Goal: Task Accomplishment & Management: Complete application form

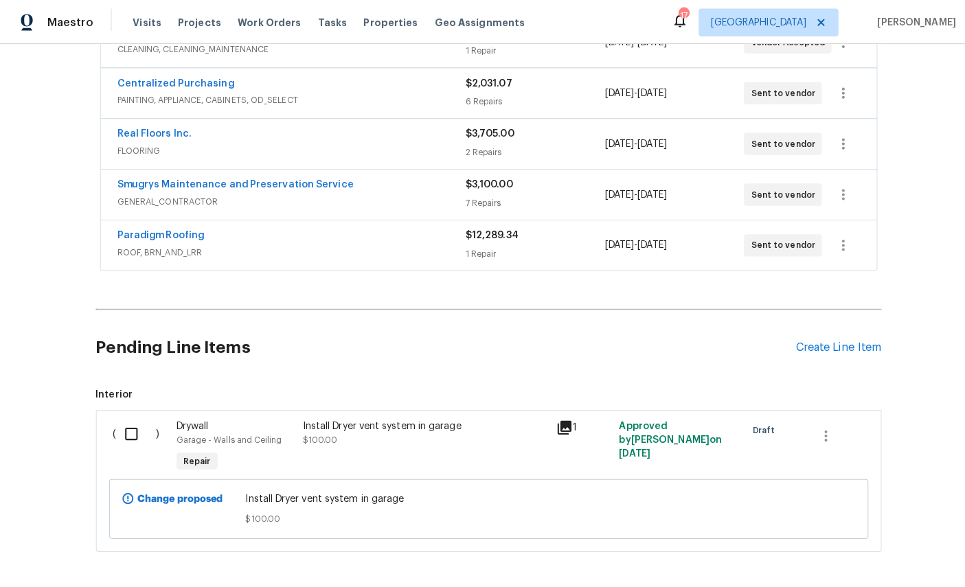
scroll to position [40, 0]
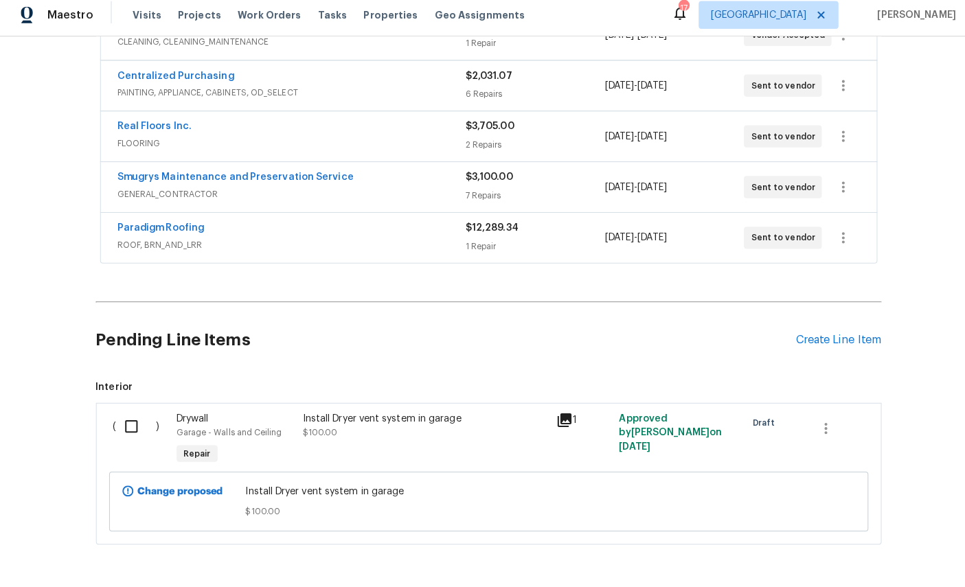
click at [835, 311] on div "Pending Line Items Create Line Item" at bounding box center [483, 343] width 776 height 64
click at [820, 336] on div "Create Line Item" at bounding box center [828, 342] width 84 height 13
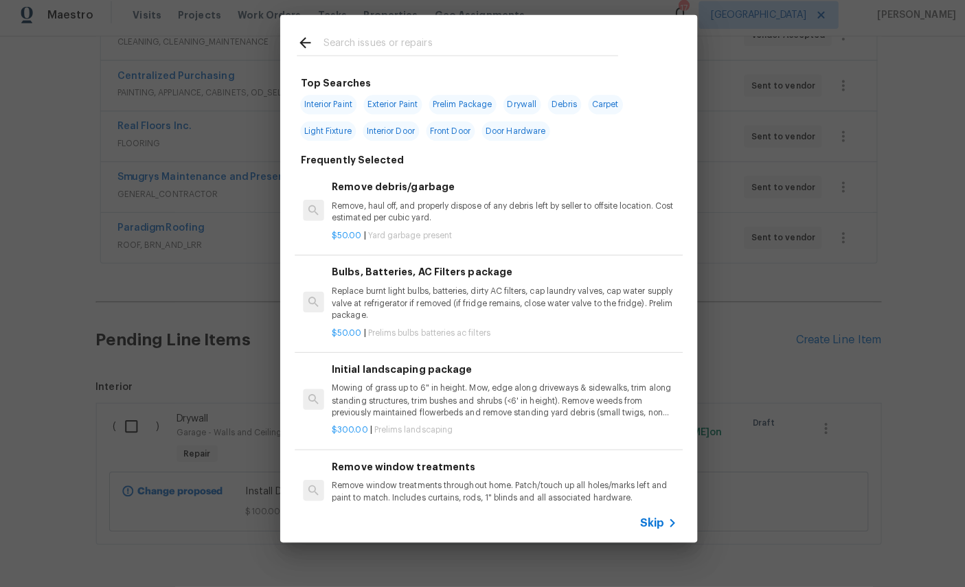
scroll to position [41, 0]
click at [459, 41] on input "text" at bounding box center [464, 51] width 291 height 21
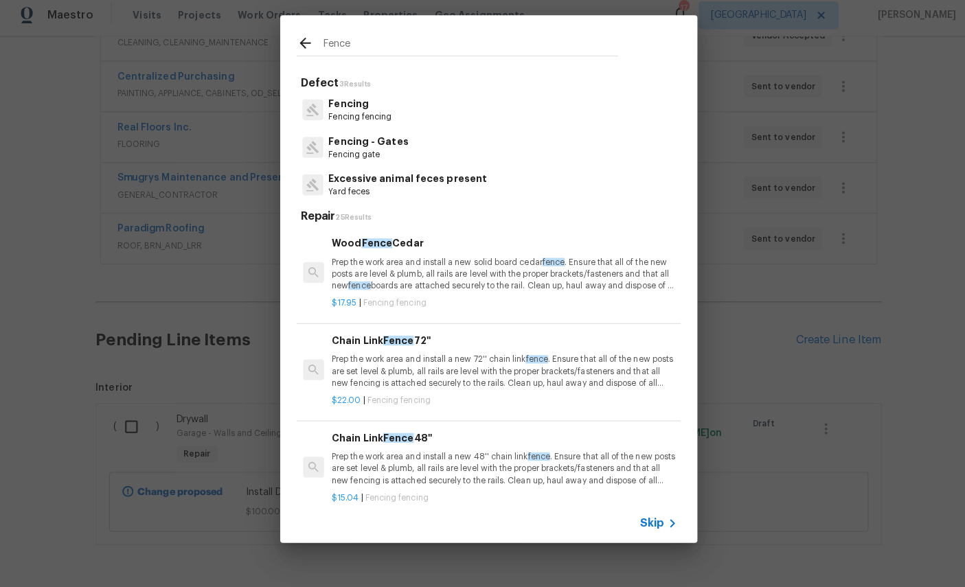
type input "Fence"
click at [465, 106] on div "Fencing Fencing fencing" at bounding box center [482, 115] width 379 height 37
click at [342, 107] on p "Fencing" at bounding box center [356, 109] width 62 height 14
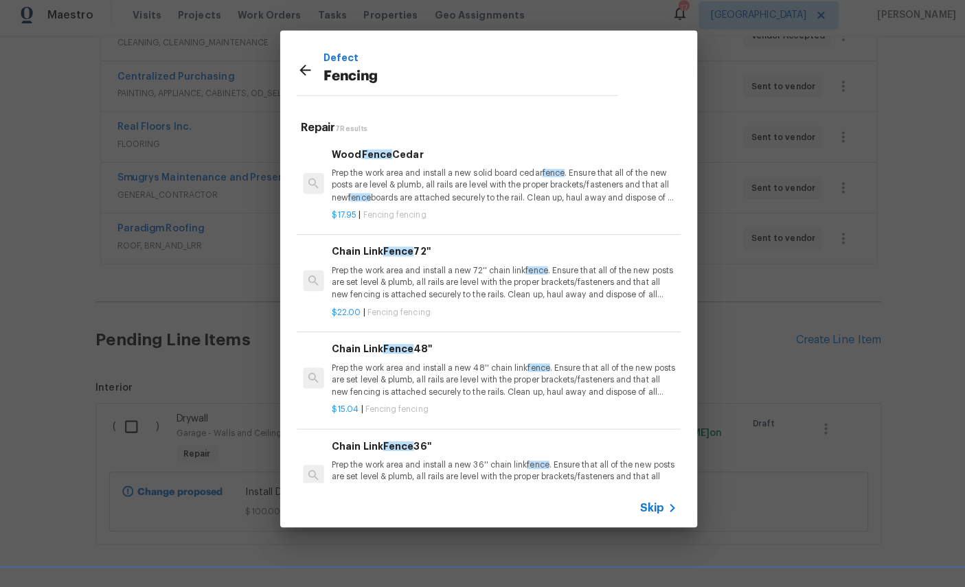
click at [469, 173] on p "Prep the work area and install a new solid board cedar fence . Ensure that all …" at bounding box center [498, 189] width 341 height 35
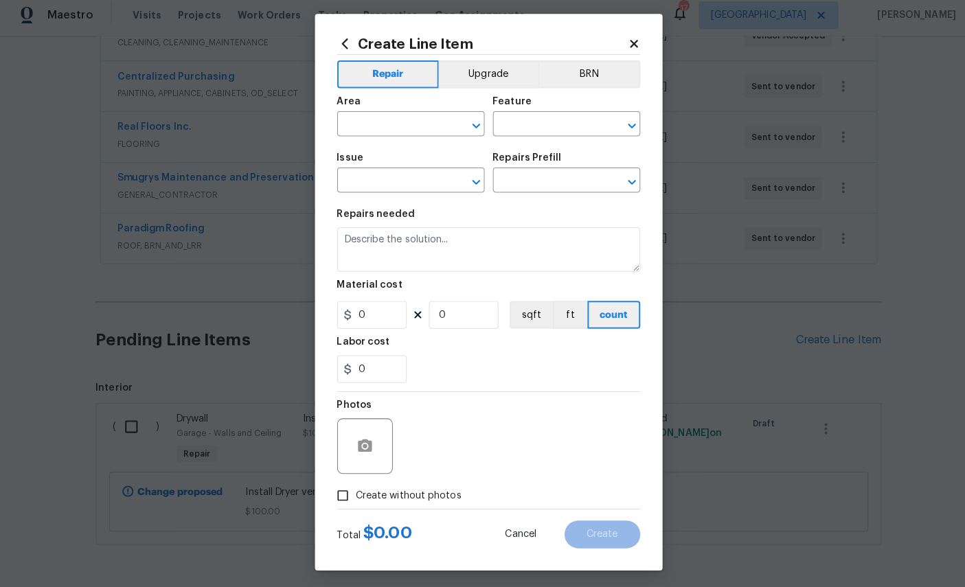
type input "Fencing"
type textarea "Prep the work area and install a new solid board cedar fence. Ensure that all o…"
type input "1"
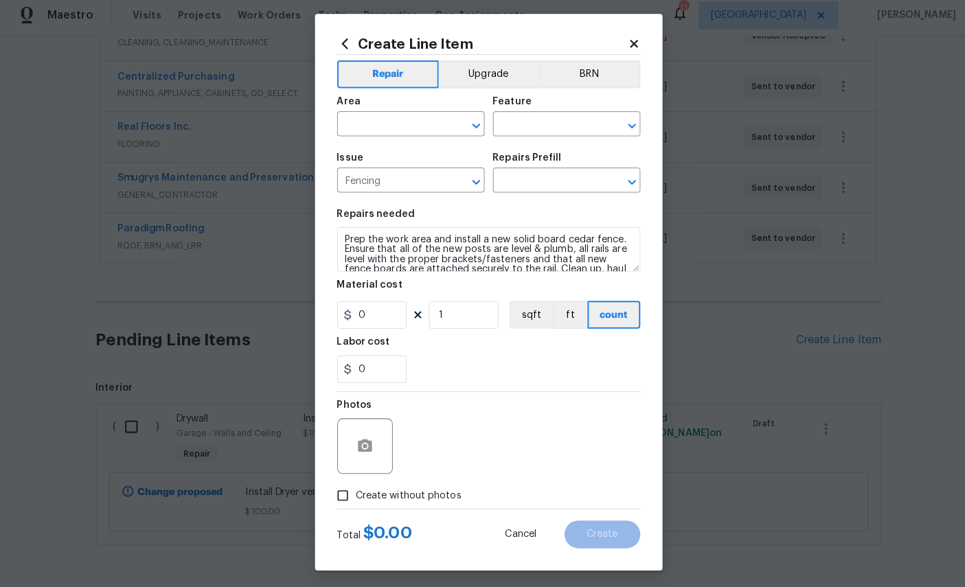
type input "Wood Fence Cedar $17.95"
type input "17.95"
click at [391, 126] on input "text" at bounding box center [386, 130] width 107 height 21
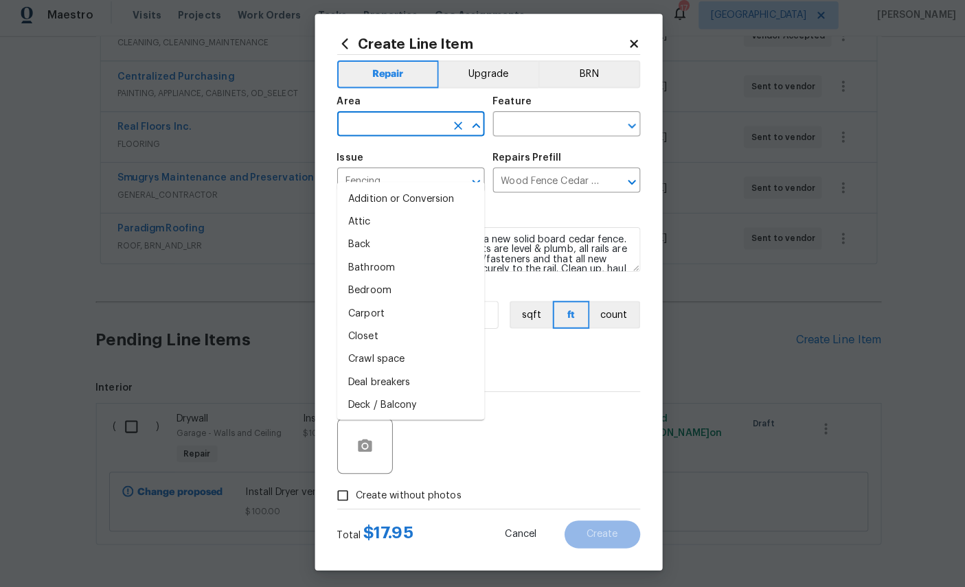
scroll to position [40, 0]
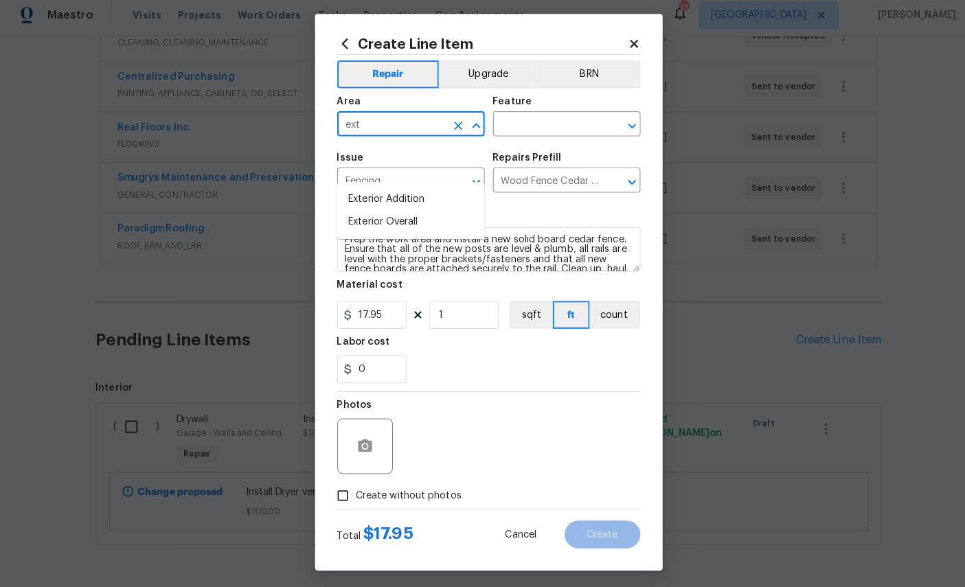
click at [384, 215] on li "Exterior Overall" at bounding box center [406, 226] width 146 height 23
type input "Exterior Overall"
click at [567, 120] on input "text" at bounding box center [540, 130] width 107 height 21
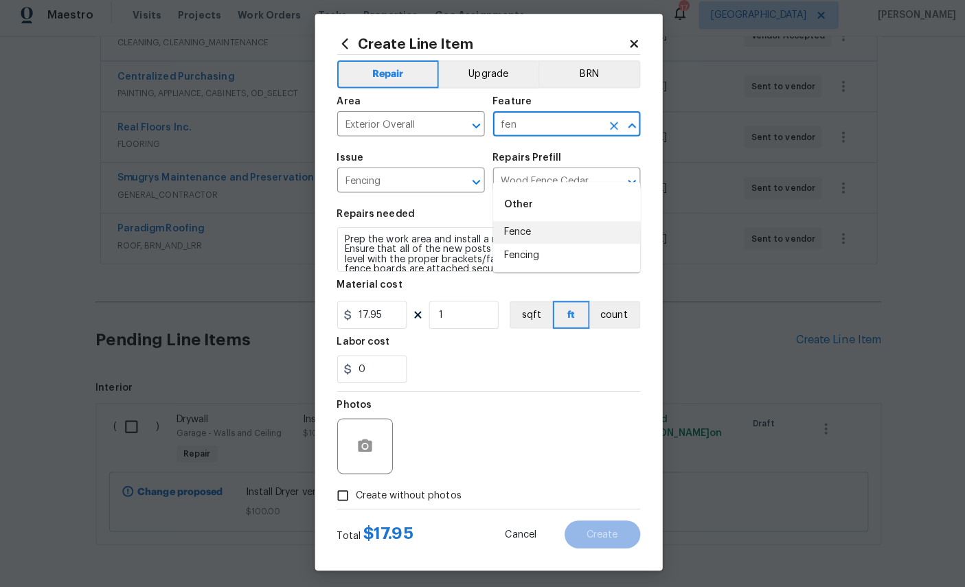
click at [523, 225] on li "Fence" at bounding box center [560, 236] width 146 height 23
type input "Fence"
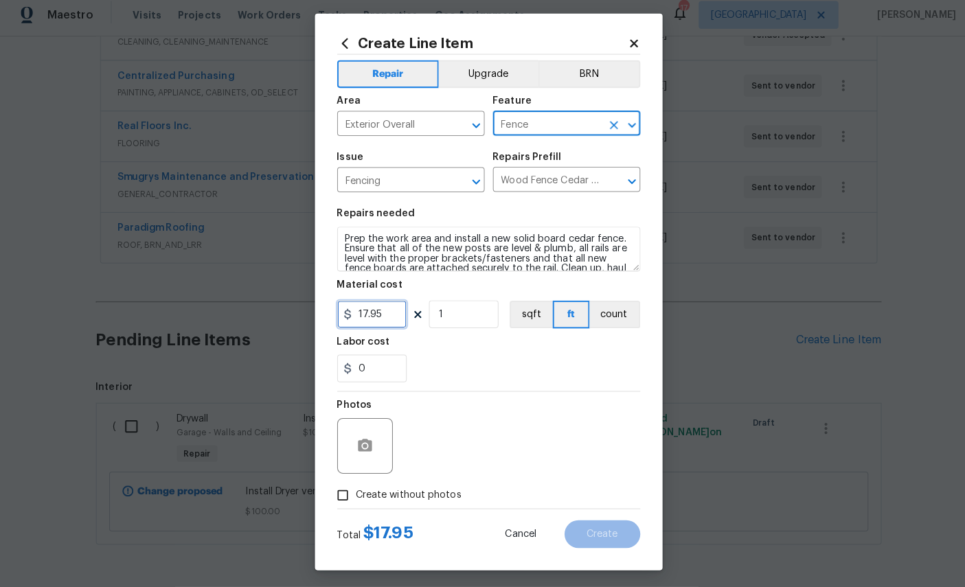
click at [385, 312] on input "17.95" at bounding box center [367, 317] width 69 height 27
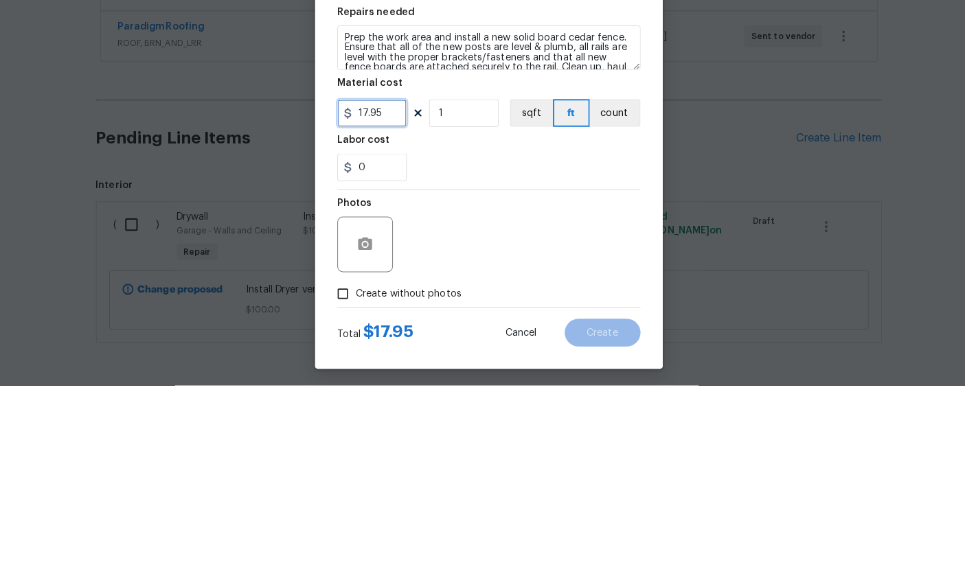
click at [387, 304] on input "17.95" at bounding box center [367, 317] width 69 height 27
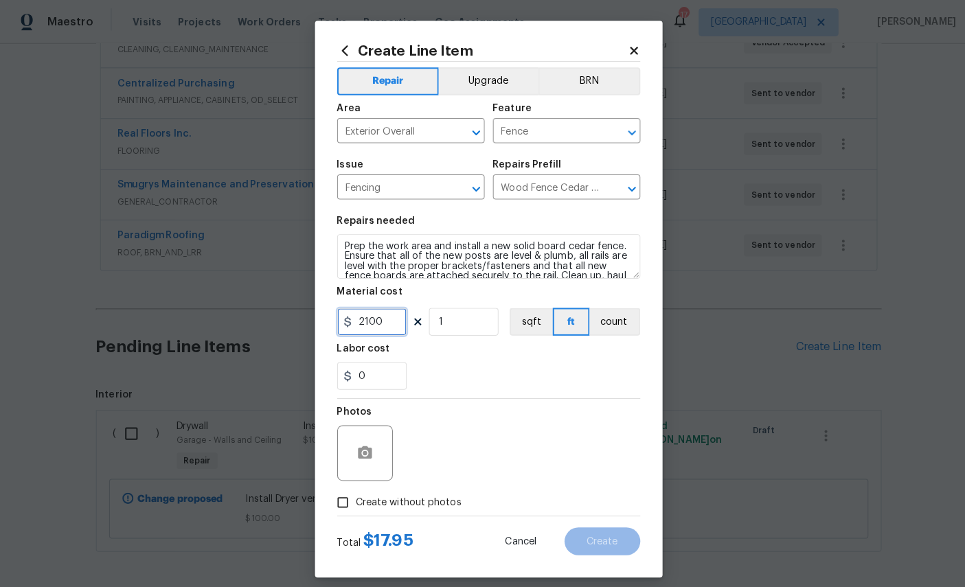
type input "2100"
click at [371, 450] on button "button" at bounding box center [360, 447] width 33 height 33
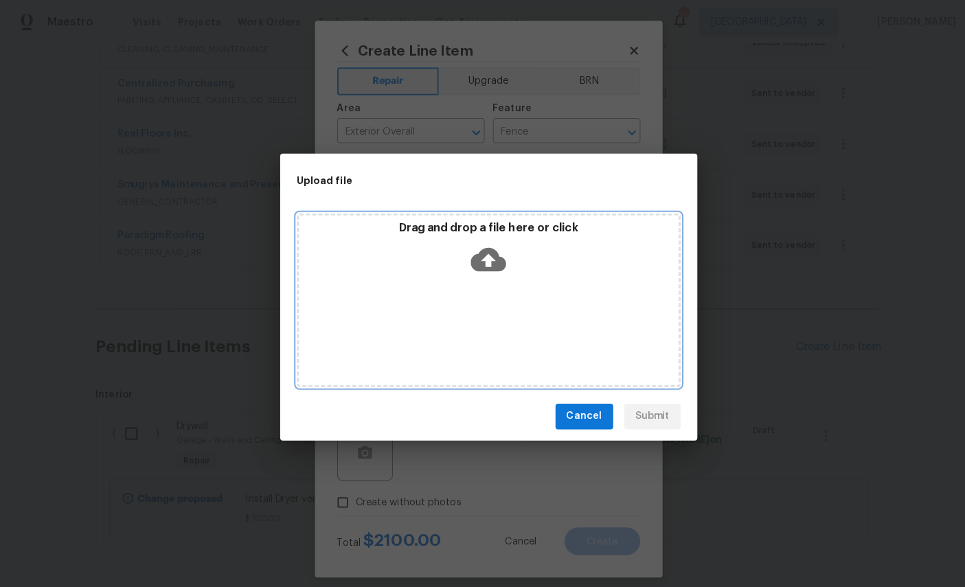
click at [483, 250] on icon at bounding box center [482, 255] width 35 height 23
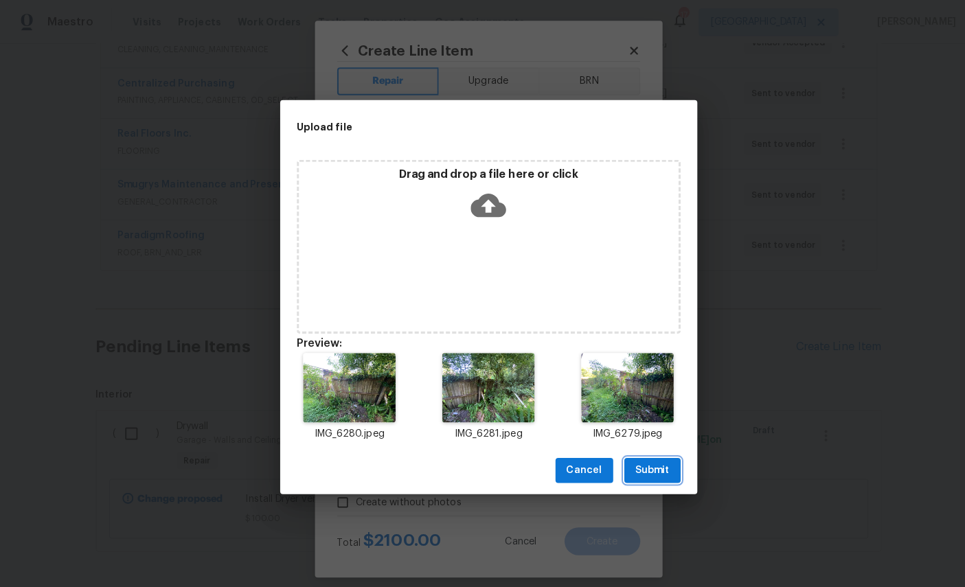
click at [661, 454] on button "Submit" at bounding box center [645, 464] width 56 height 25
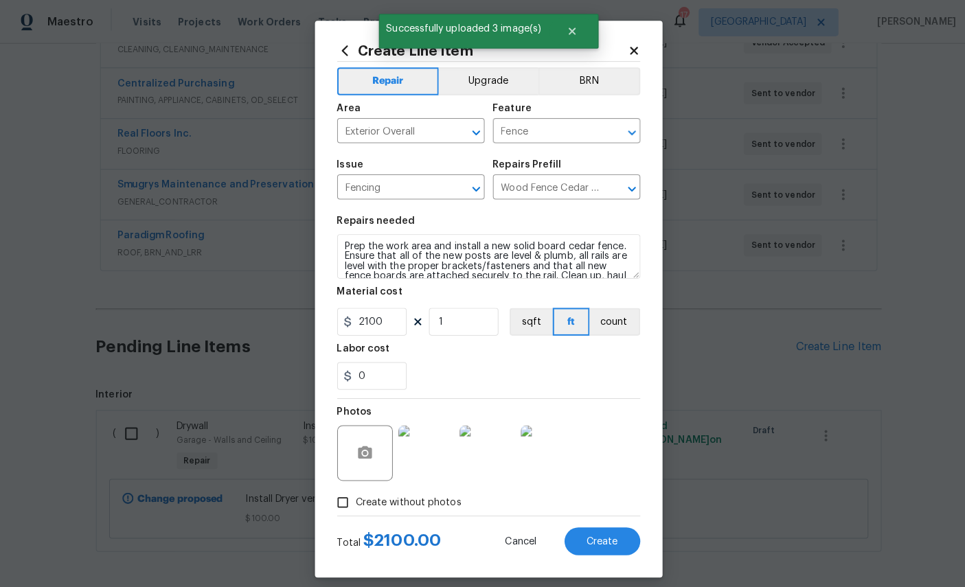
click at [601, 535] on button "Create" at bounding box center [595, 534] width 75 height 27
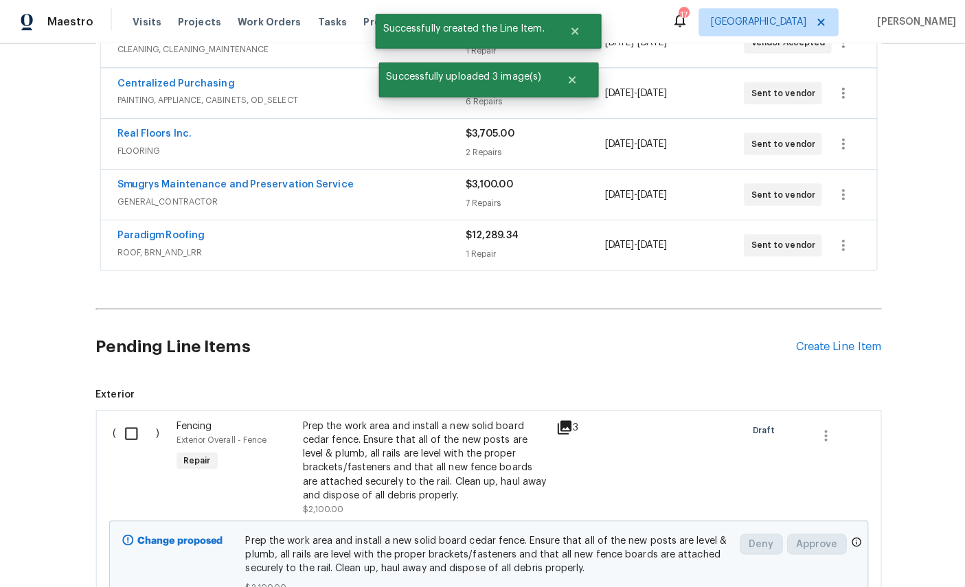
click at [825, 336] on div "Create Line Item" at bounding box center [828, 342] width 84 height 13
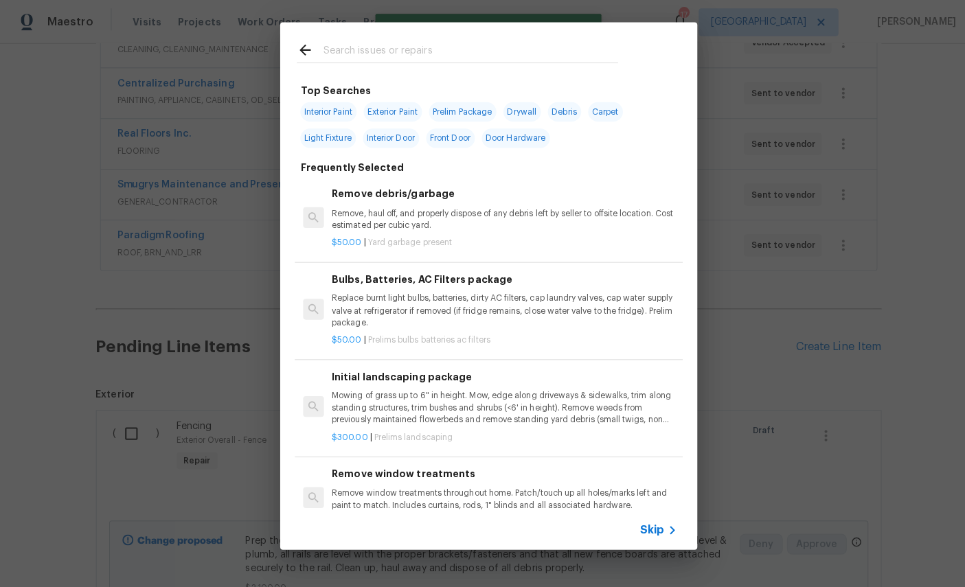
click at [441, 45] on input "text" at bounding box center [464, 51] width 291 height 21
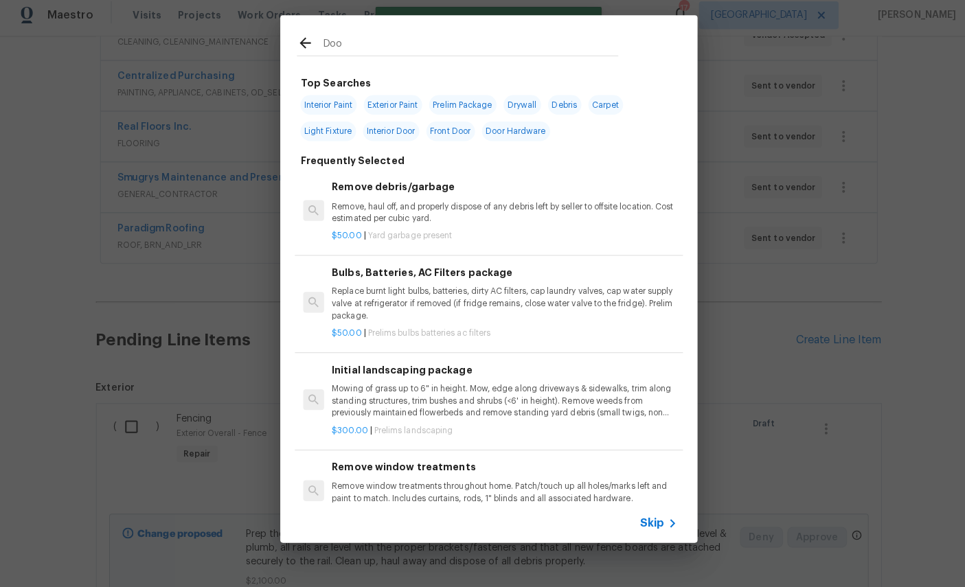
type input "Door"
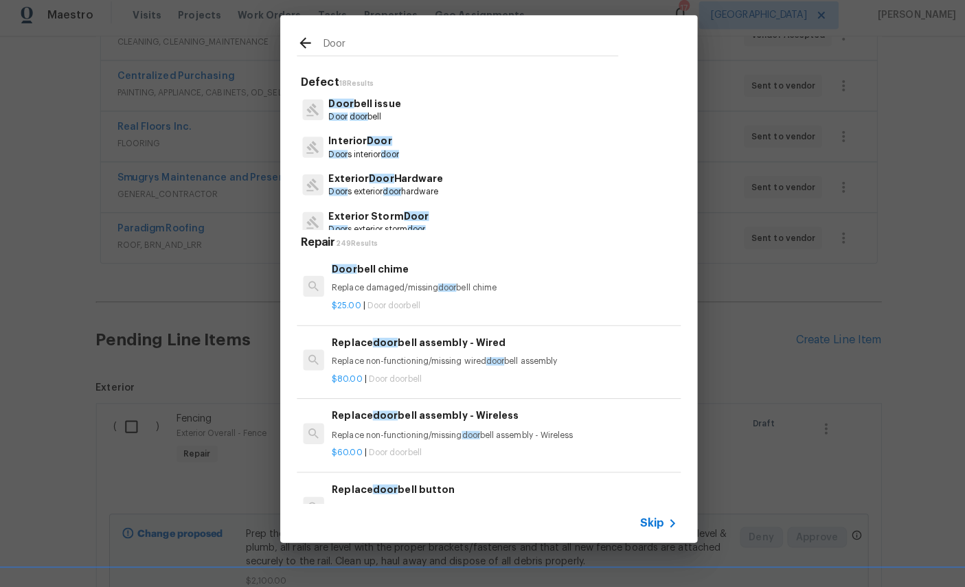
click at [358, 139] on p "Interior Door" at bounding box center [359, 146] width 69 height 14
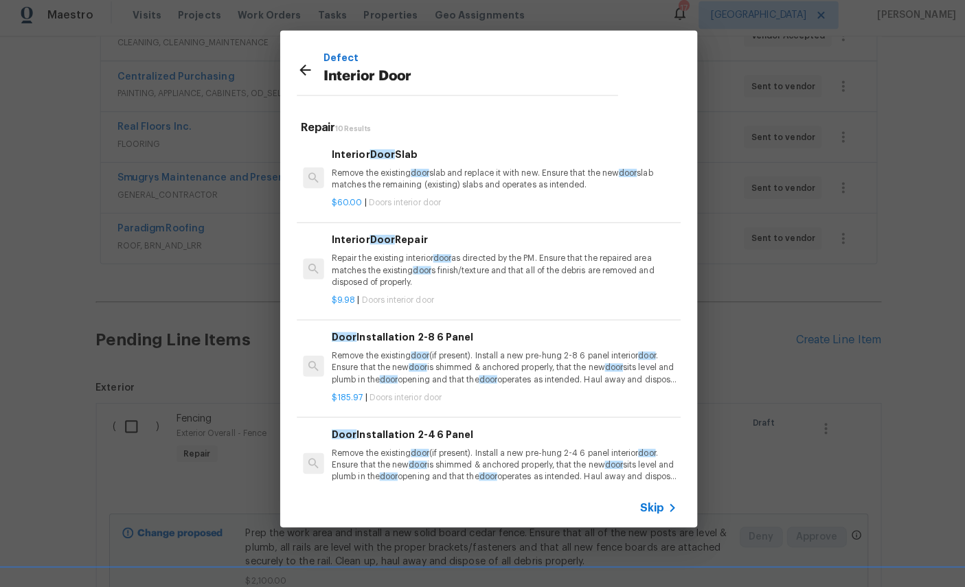
click at [26, 206] on div "Defect Interior Door Repair 10 Results Interior Door Slab Remove the existing d…" at bounding box center [482, 282] width 965 height 565
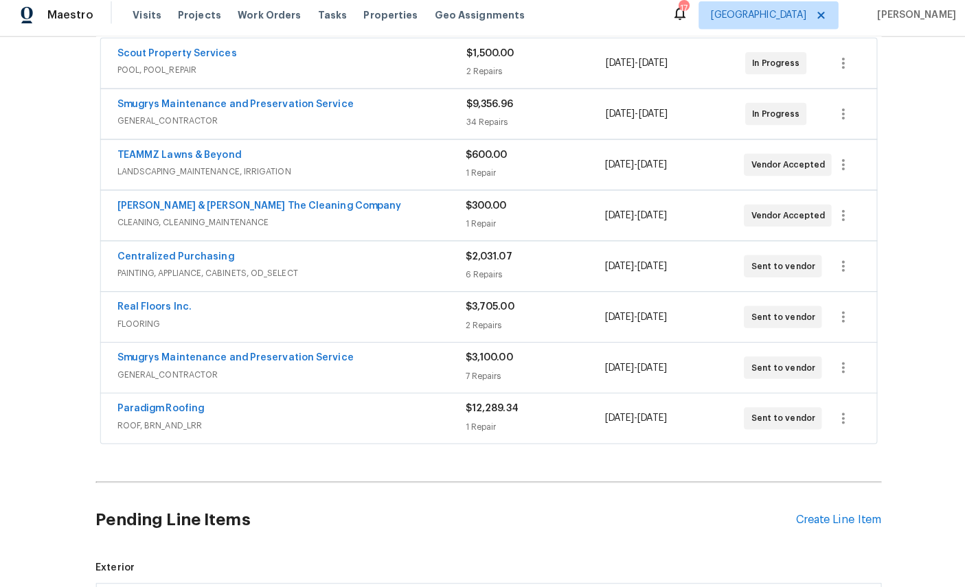
scroll to position [240, 0]
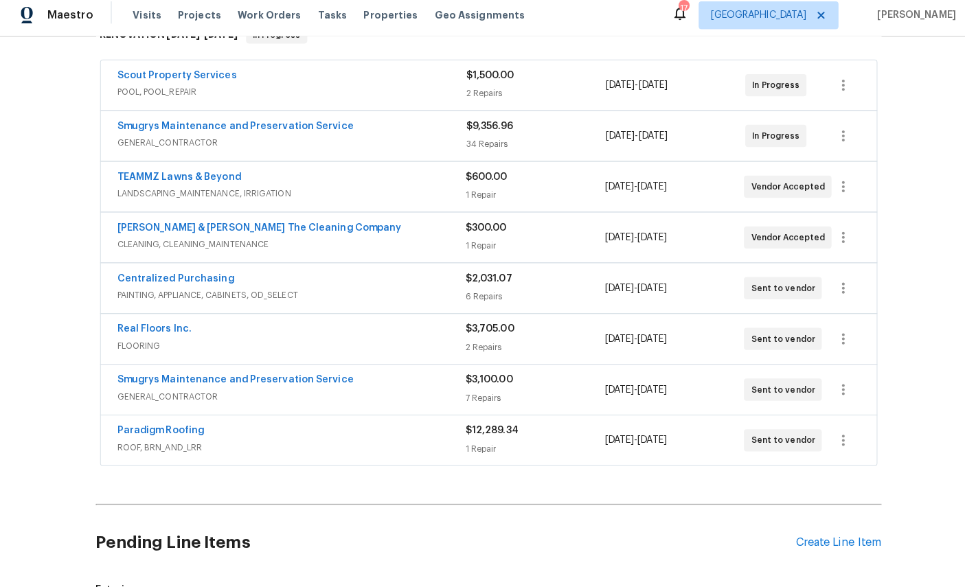
click at [6, 253] on div "Back to all projects 3319 Victoria Ct E, Jacksonville, FL 32216 4 Beds | 2 Bath…" at bounding box center [482, 315] width 965 height 544
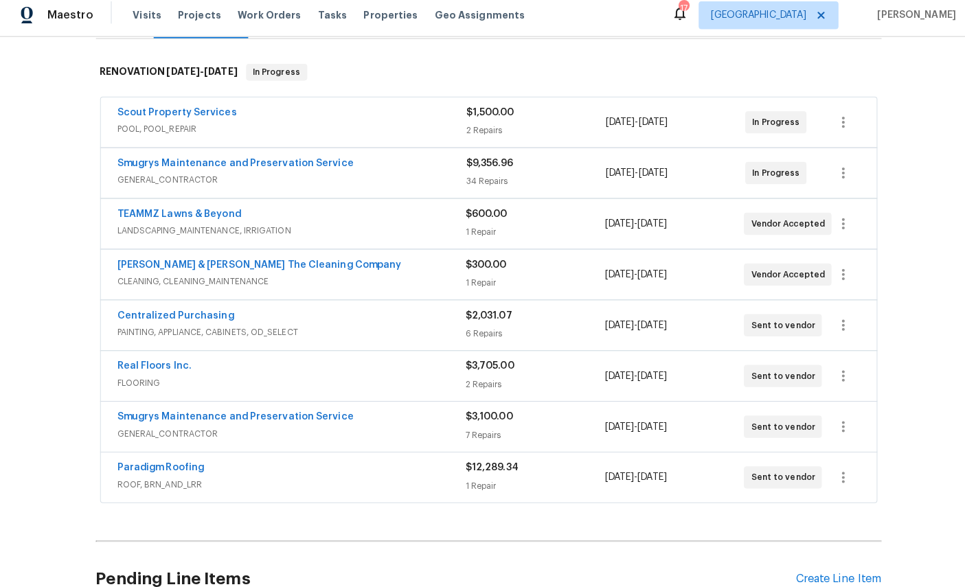
scroll to position [202, 0]
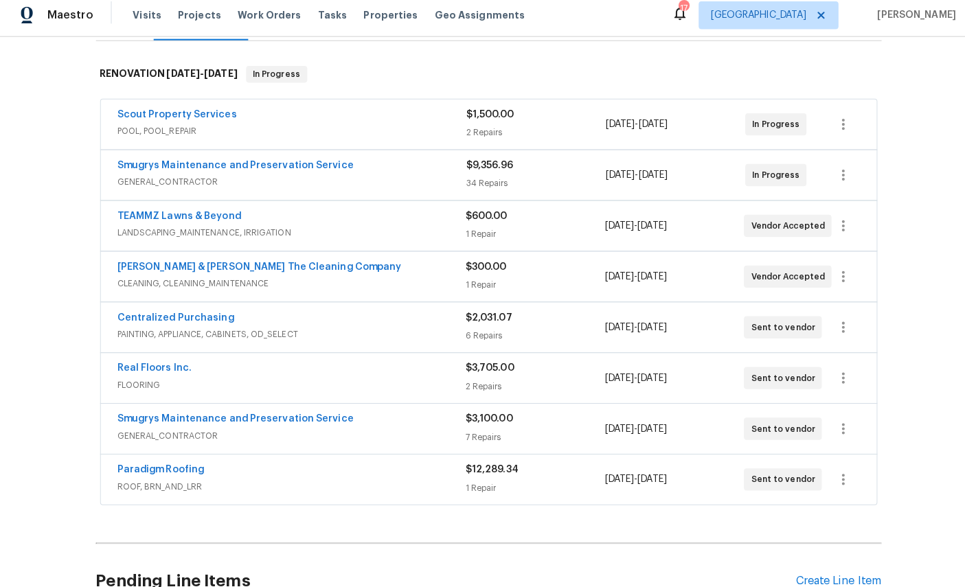
click at [154, 115] on link "Scout Property Services" at bounding box center [175, 120] width 118 height 10
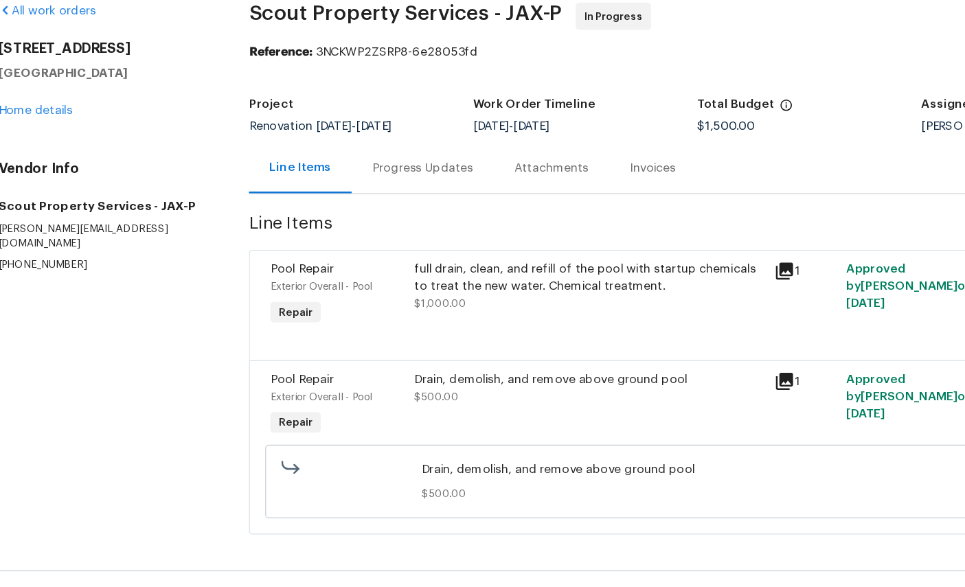
click at [25, 147] on link "Home details" at bounding box center [52, 152] width 60 height 10
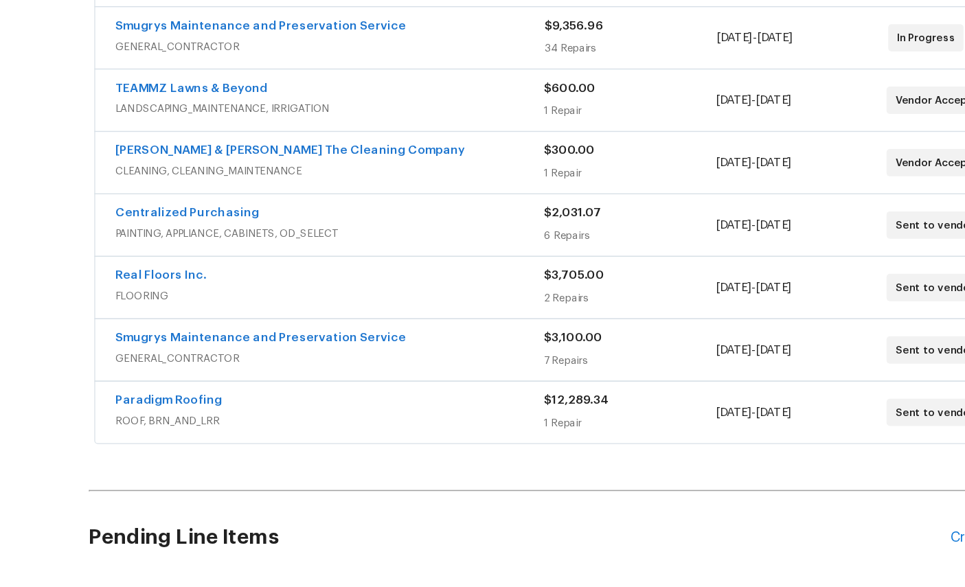
scroll to position [299, 0]
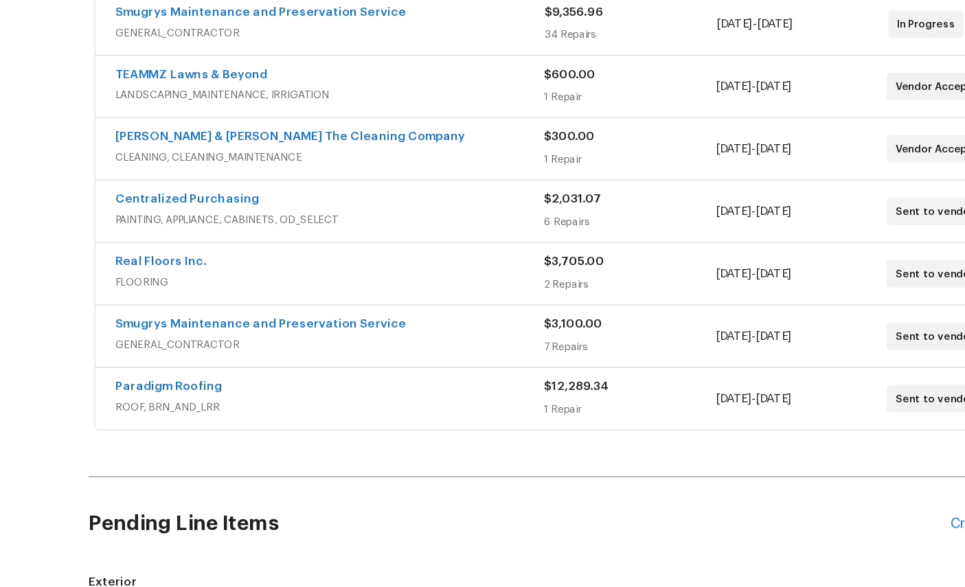
click at [116, 319] on link "Smugrys Maintenance and Preservation Service" at bounding box center [232, 324] width 233 height 10
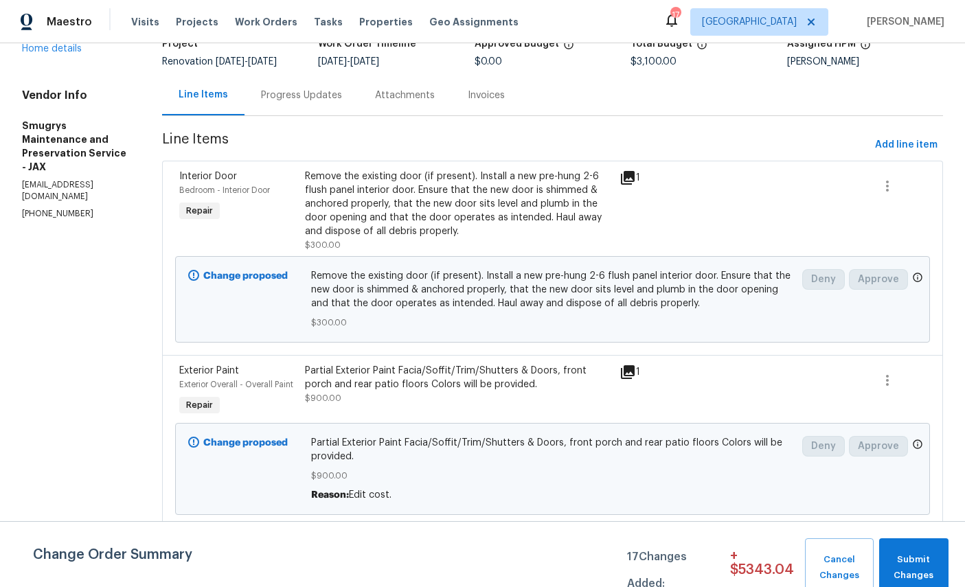
scroll to position [2, 0]
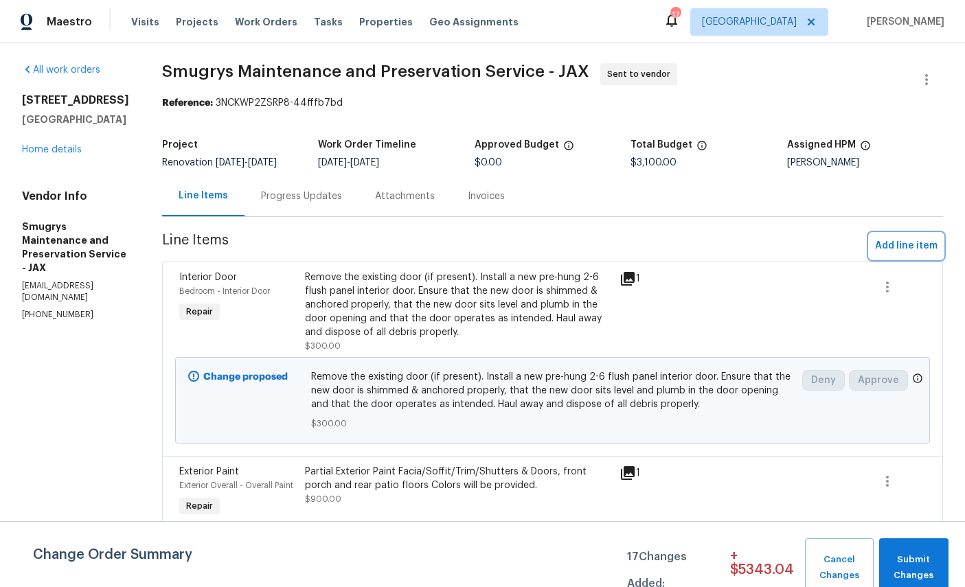
click at [909, 242] on span "Add line item" at bounding box center [906, 246] width 62 height 17
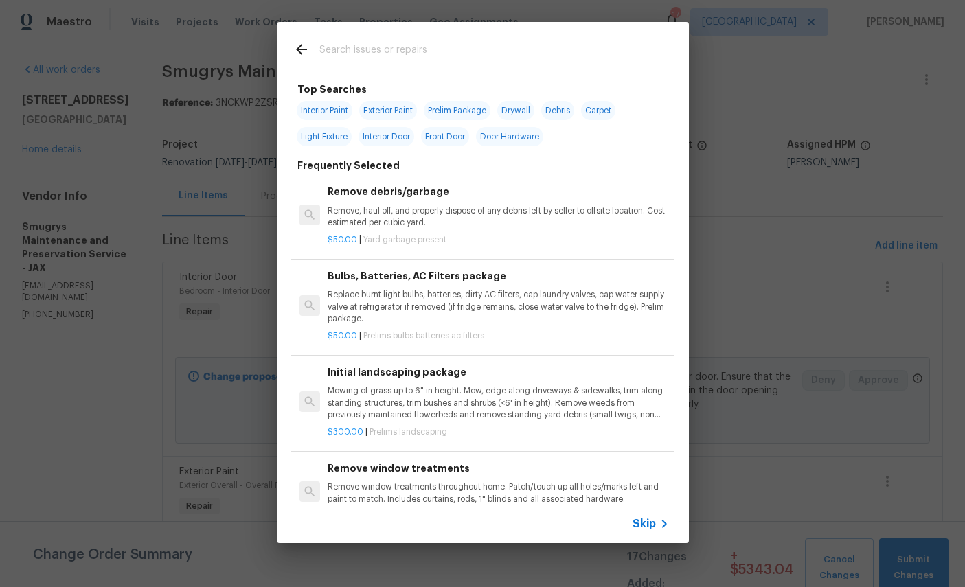
click at [446, 31] on div at bounding box center [452, 49] width 350 height 54
click at [496, 37] on div at bounding box center [452, 49] width 350 height 54
click at [299, 43] on icon at bounding box center [301, 49] width 16 height 16
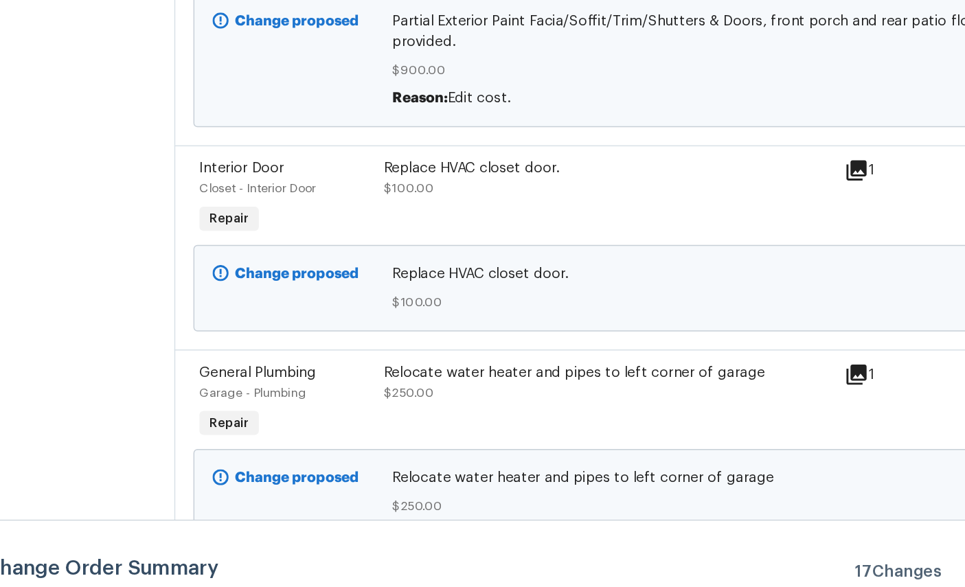
scroll to position [376, 0]
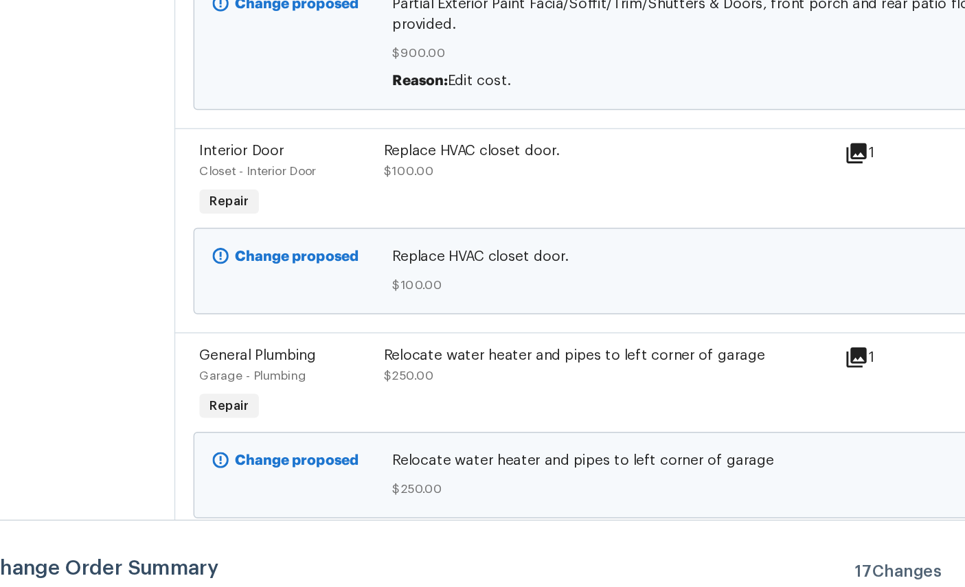
click at [179, 265] on span "Interior Door" at bounding box center [208, 270] width 58 height 10
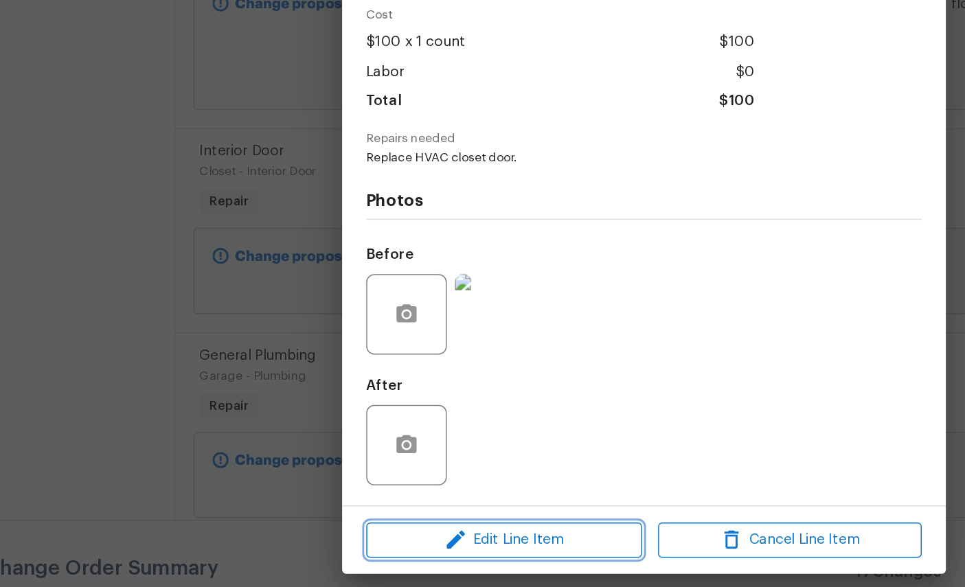
click at [380, 527] on span "Edit Line Item" at bounding box center [387, 535] width 180 height 17
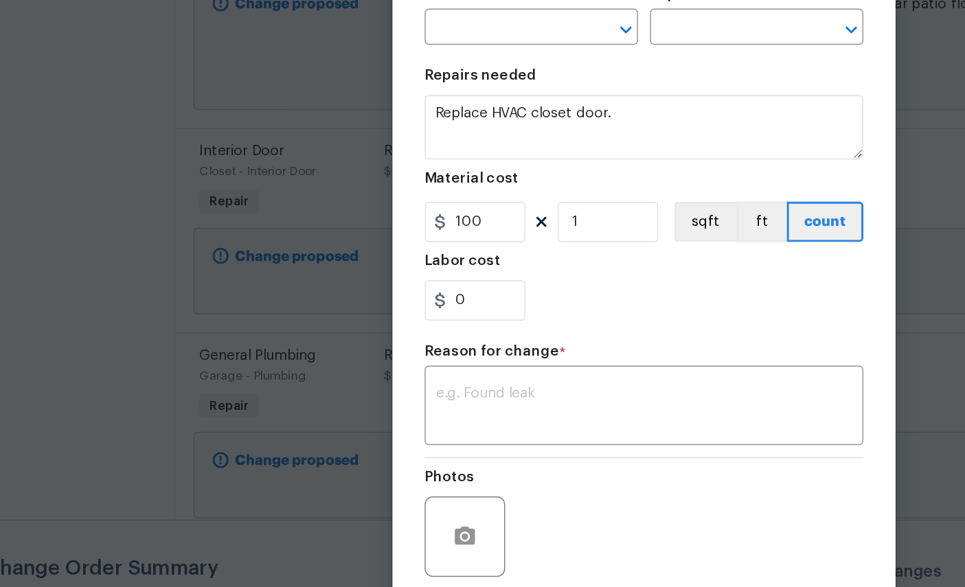
type input "Closet"
type input "Interior Door"
type input "Interior Door Slab $60.00"
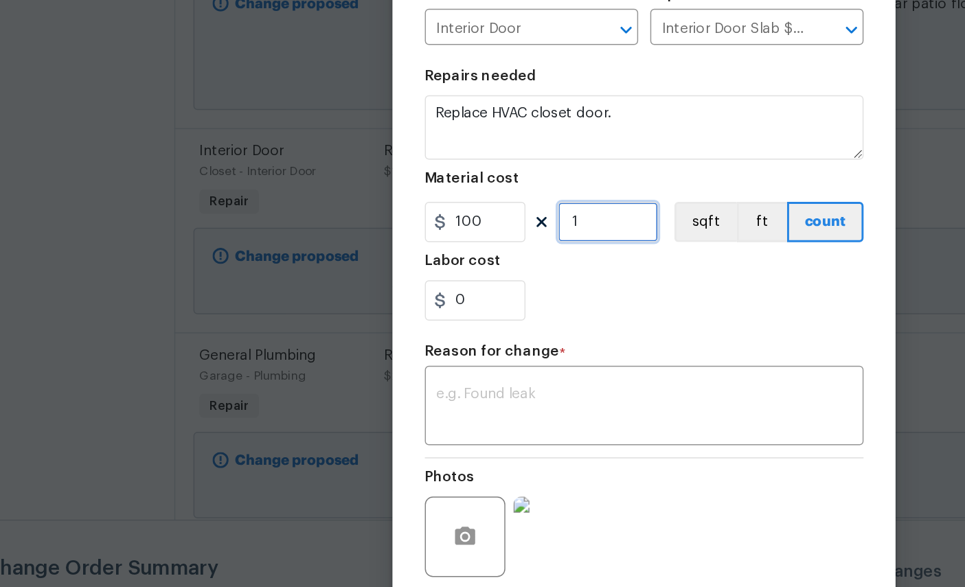
click at [424, 304] on input "1" at bounding box center [458, 317] width 69 height 27
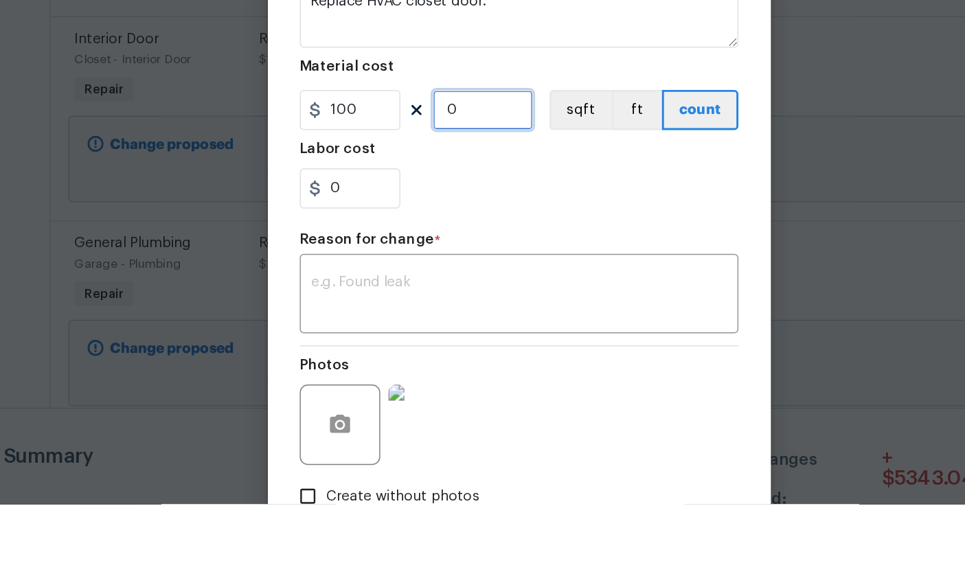
type input "2"
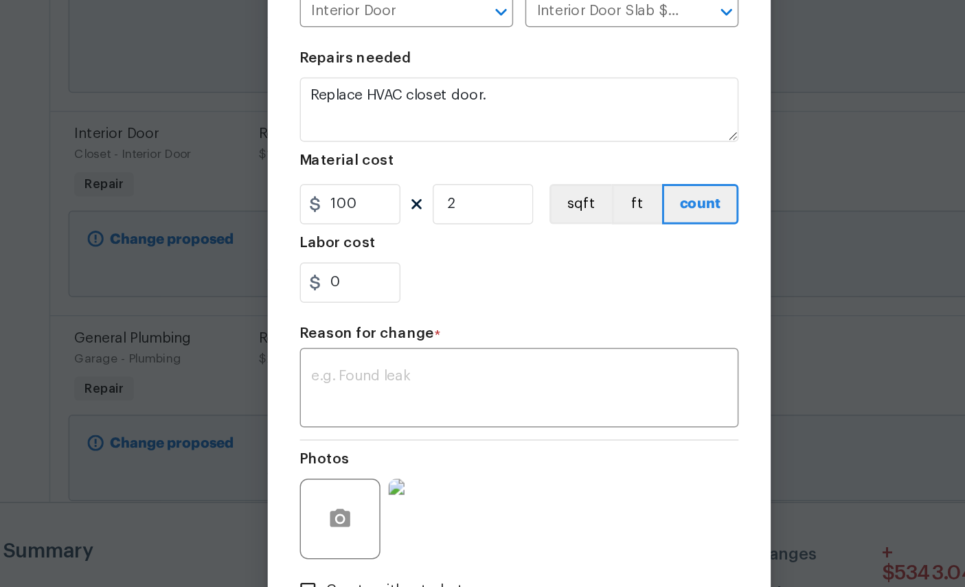
click at [341, 431] on textarea at bounding box center [482, 445] width 283 height 29
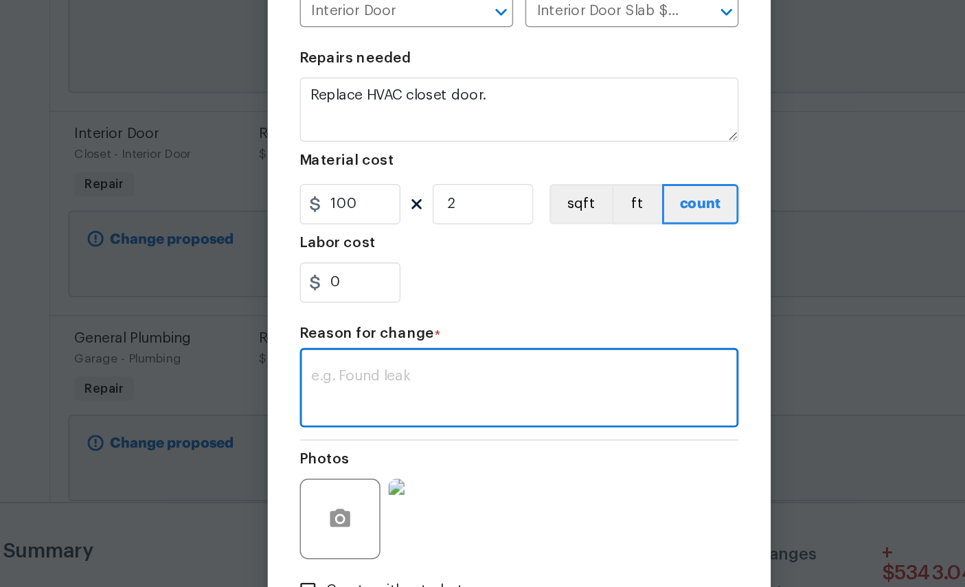
scroll to position [51, 0]
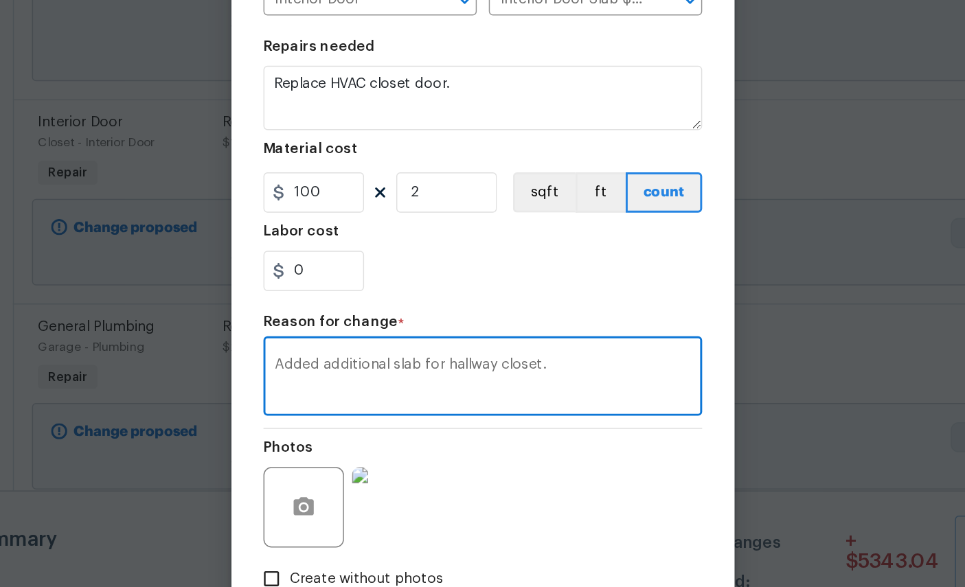
type textarea "Added additional slab for hallway closet."
click at [333, 304] on input "100" at bounding box center [367, 317] width 69 height 27
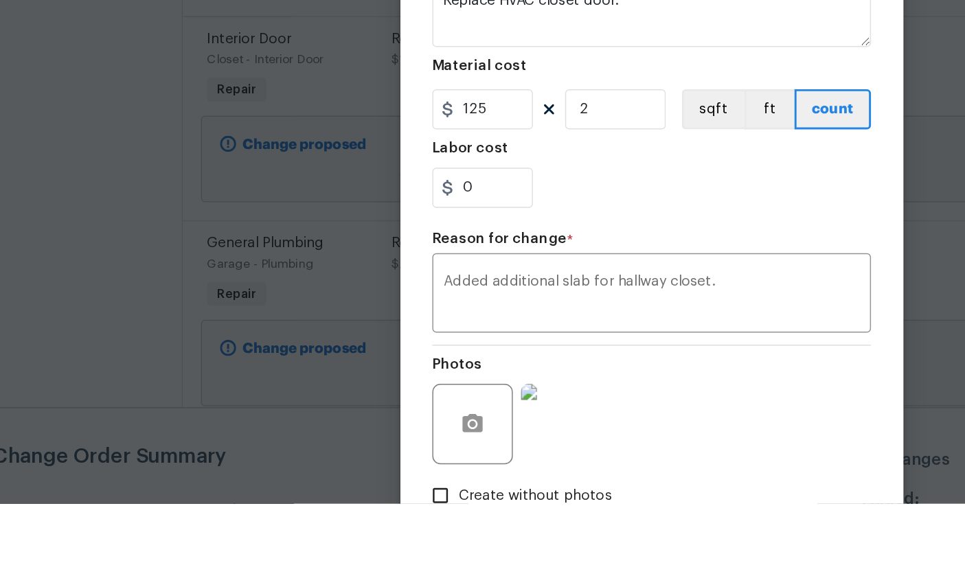
scroll to position [52, 0]
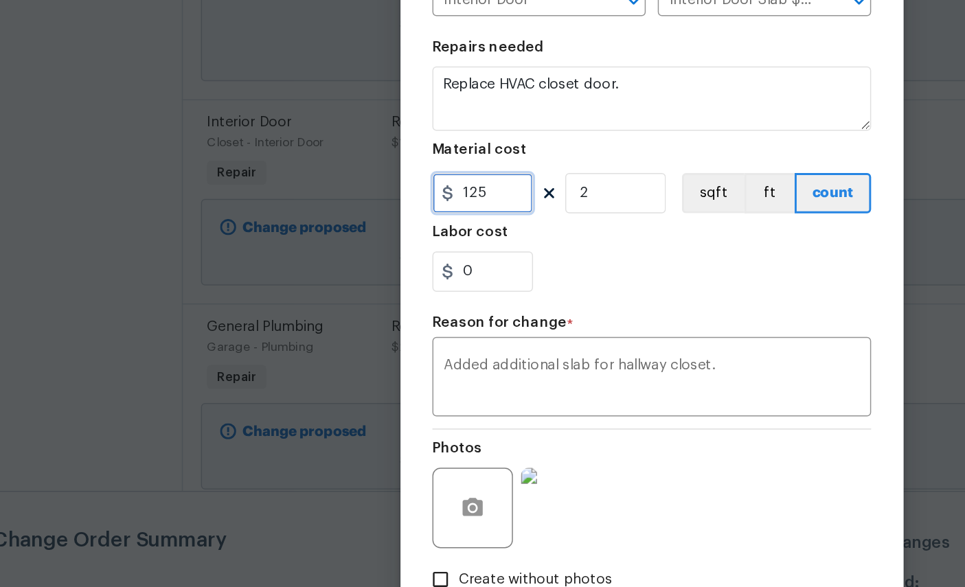
type input "125"
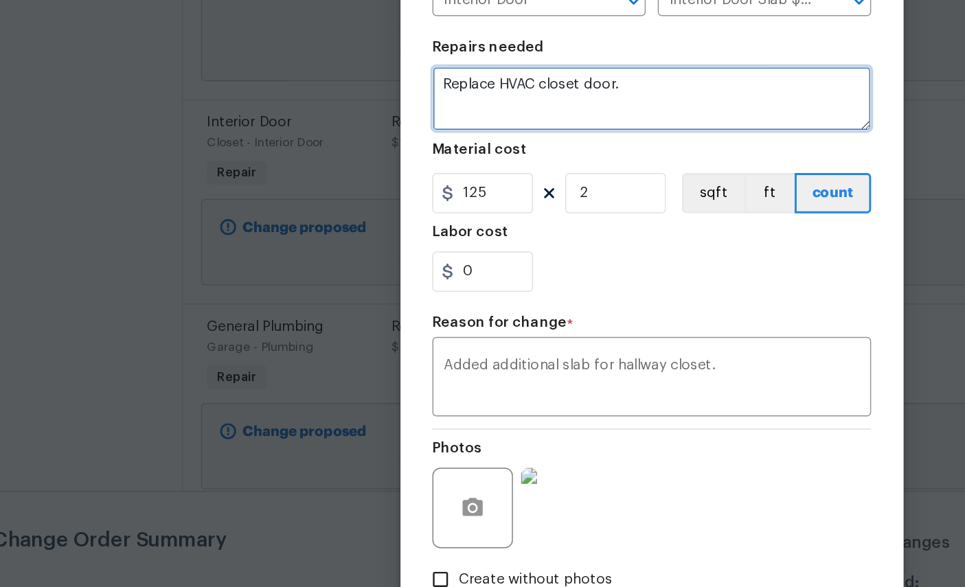
click at [461, 231] on textarea "Replace HVAC closet door." at bounding box center [482, 253] width 299 height 44
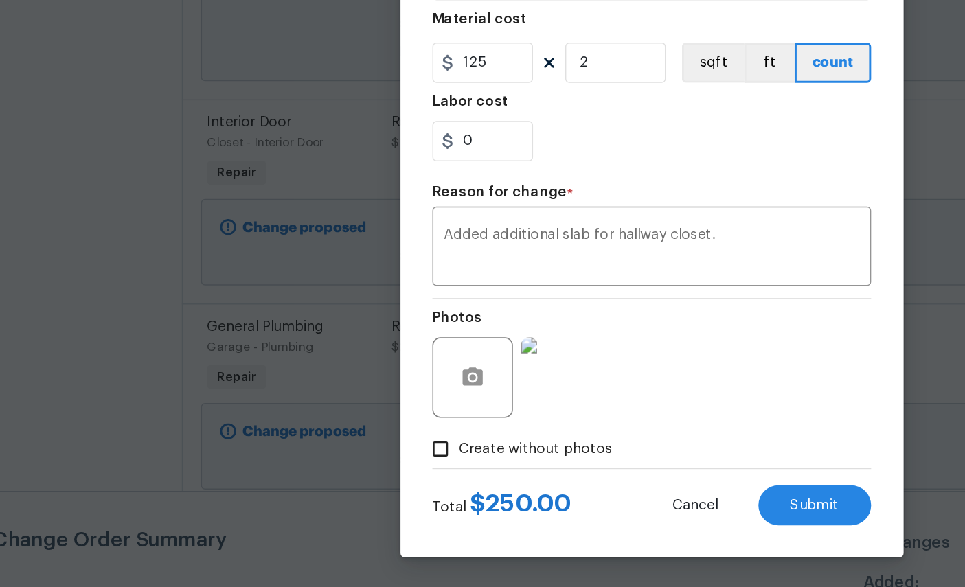
scroll to position [99, 0]
click at [577, 526] on span "Submit" at bounding box center [593, 531] width 33 height 10
type textarea "Replace HVAC closet door."
type input "1"
type input "100"
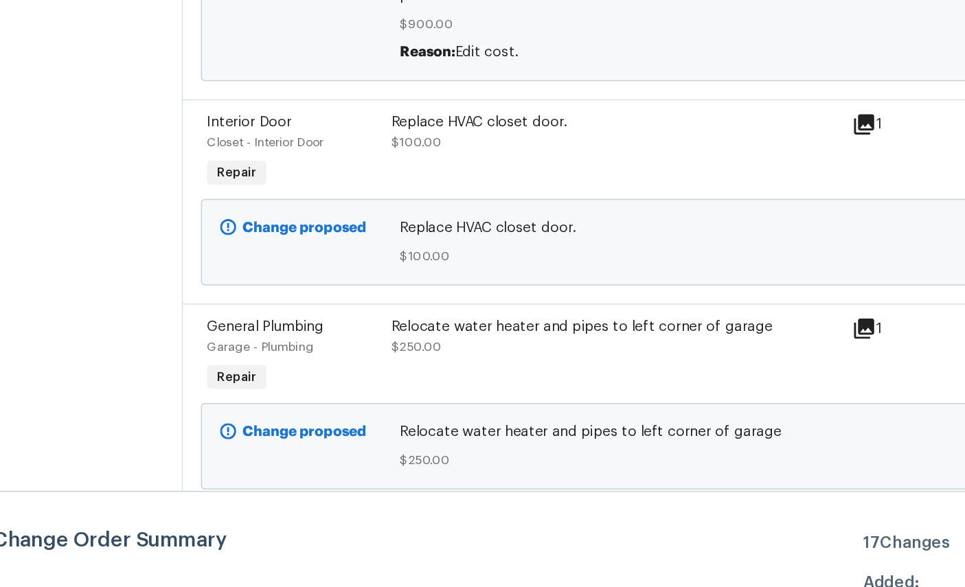
scroll to position [0, 0]
